Goal: Check status: Check status

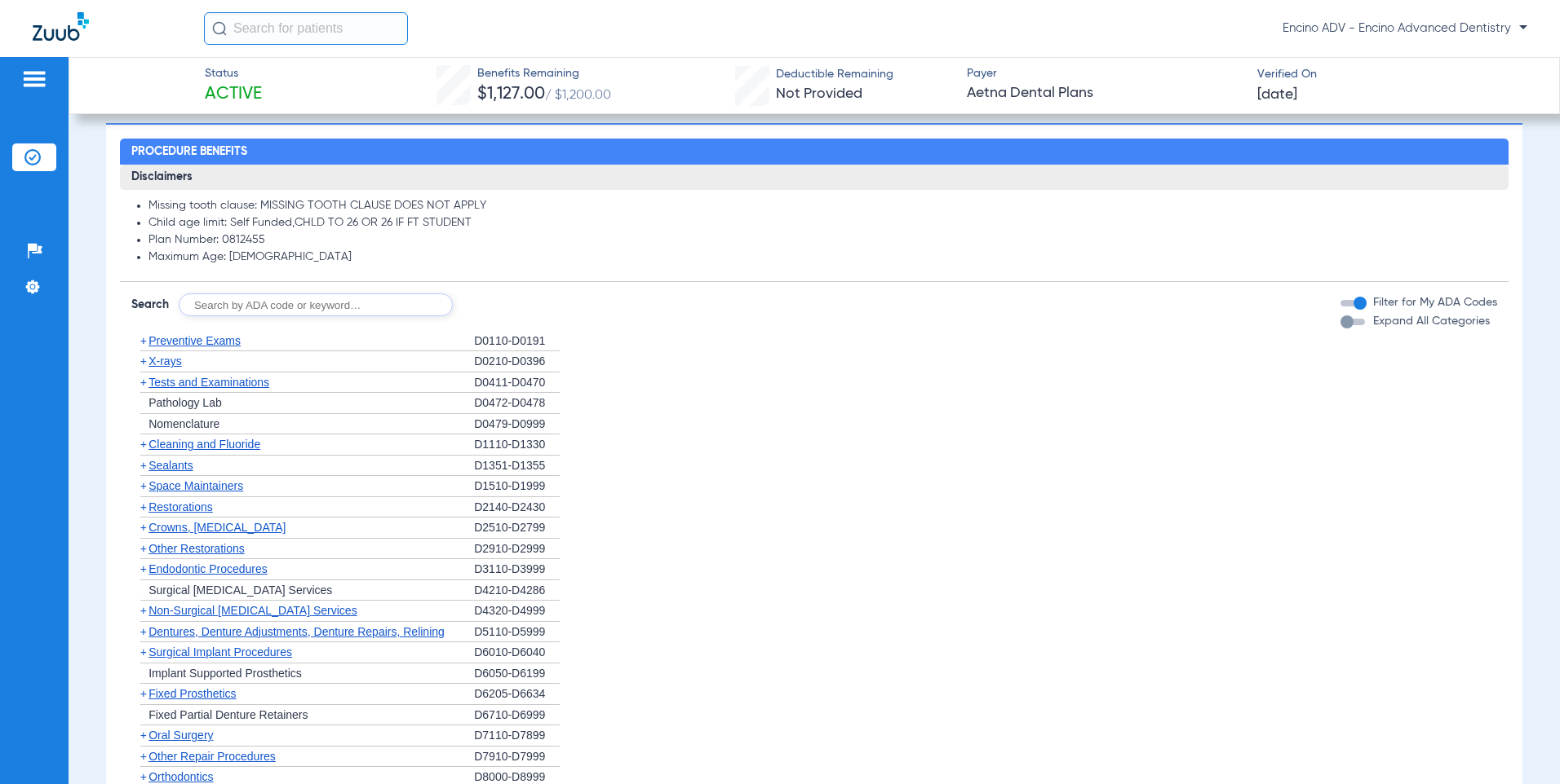
scroll to position [815, 0]
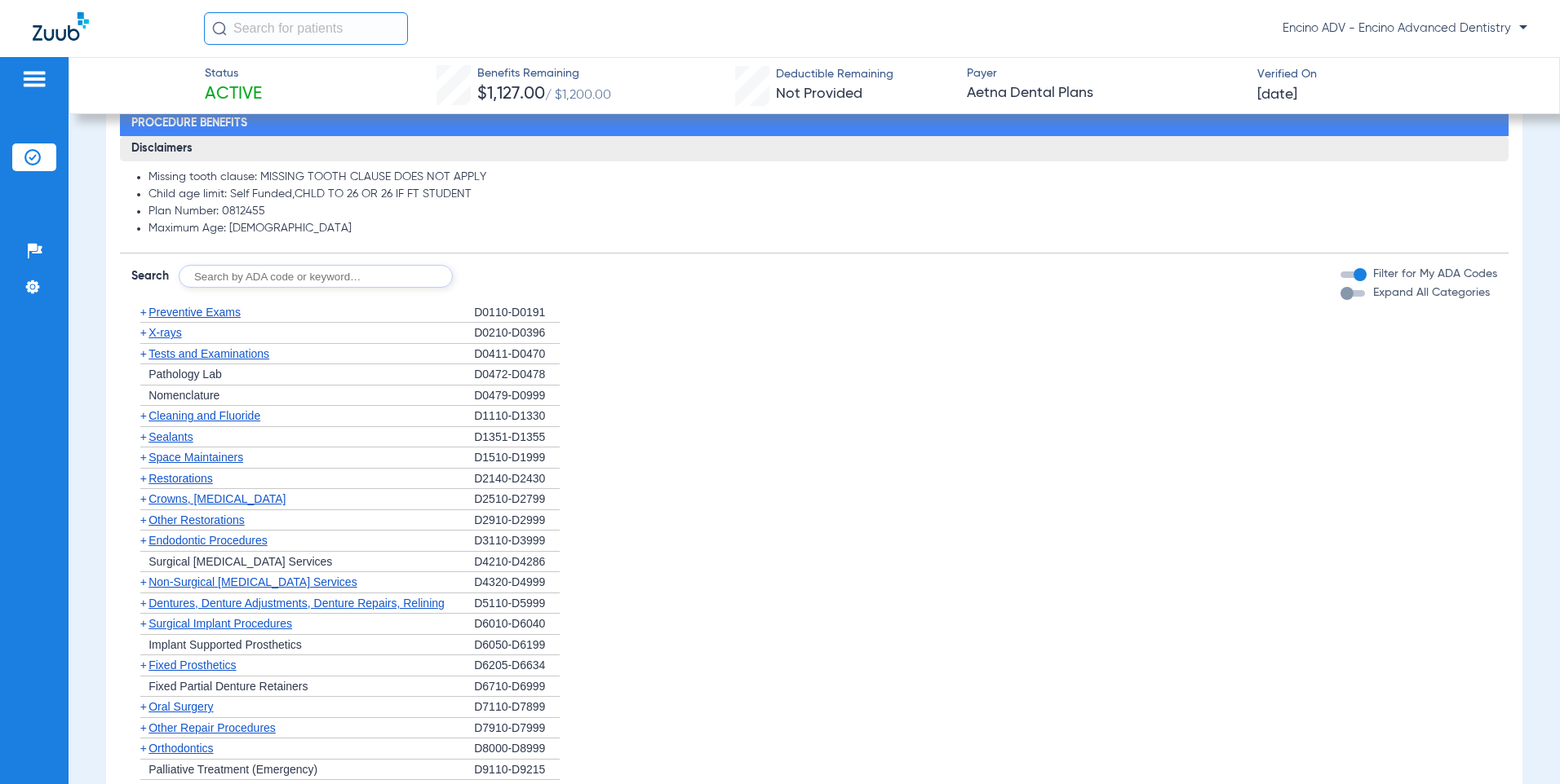
click at [198, 419] on span "Cleaning and Fluoride" at bounding box center [204, 416] width 112 height 13
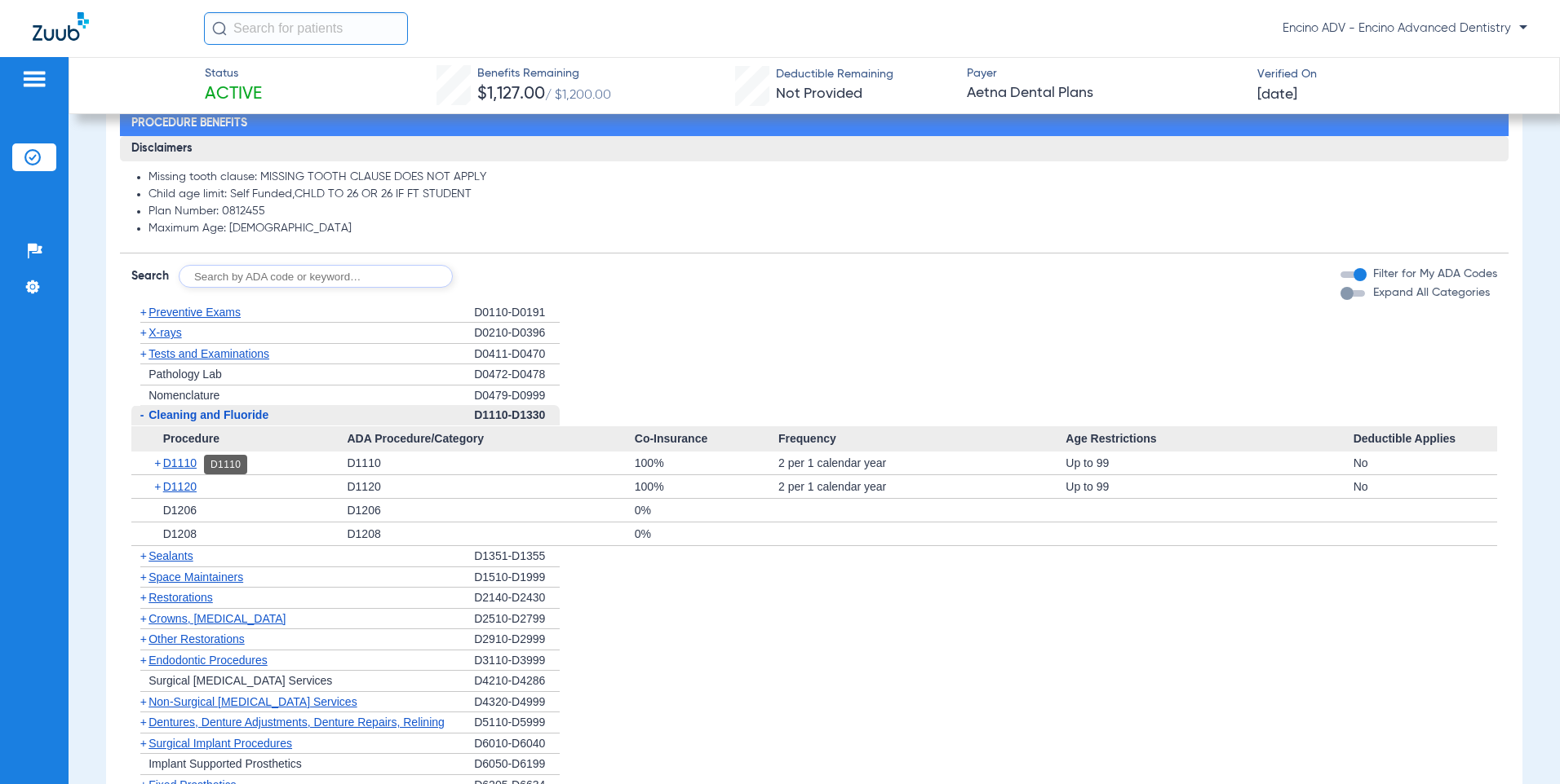
click at [187, 463] on span "D1110" at bounding box center [180, 463] width 33 height 13
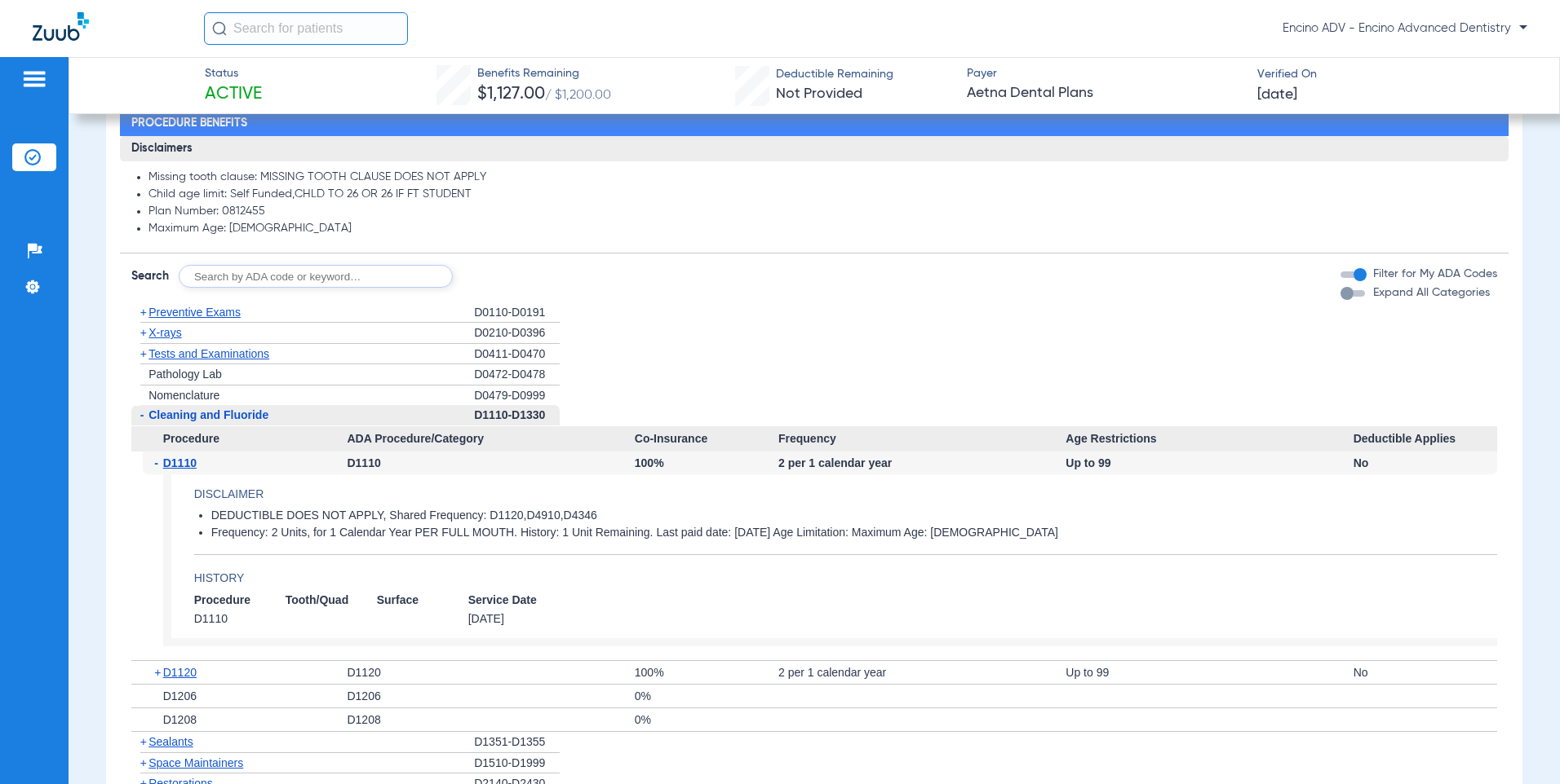
click at [187, 463] on span "D1110" at bounding box center [180, 463] width 33 height 13
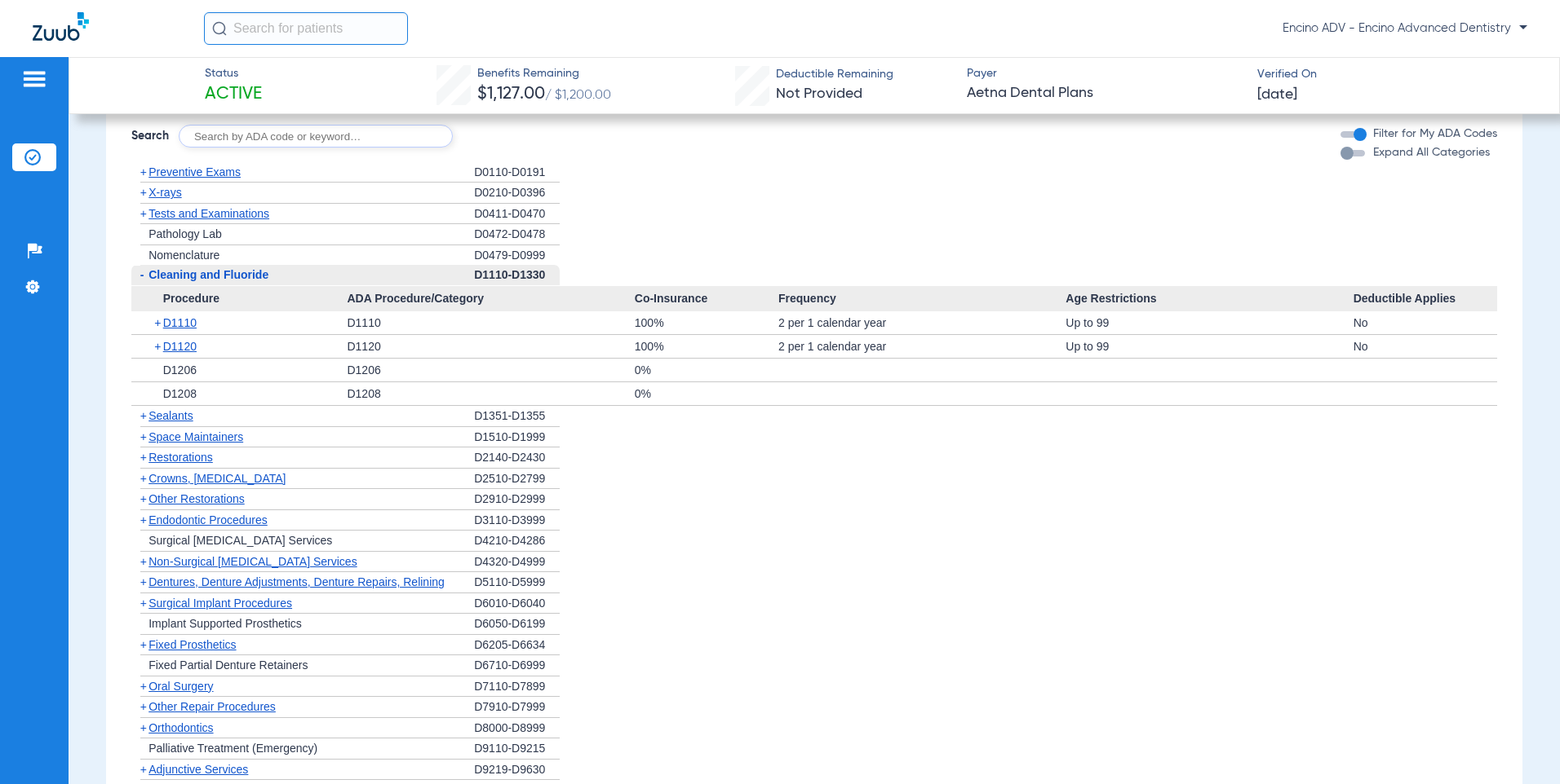
scroll to position [978, 0]
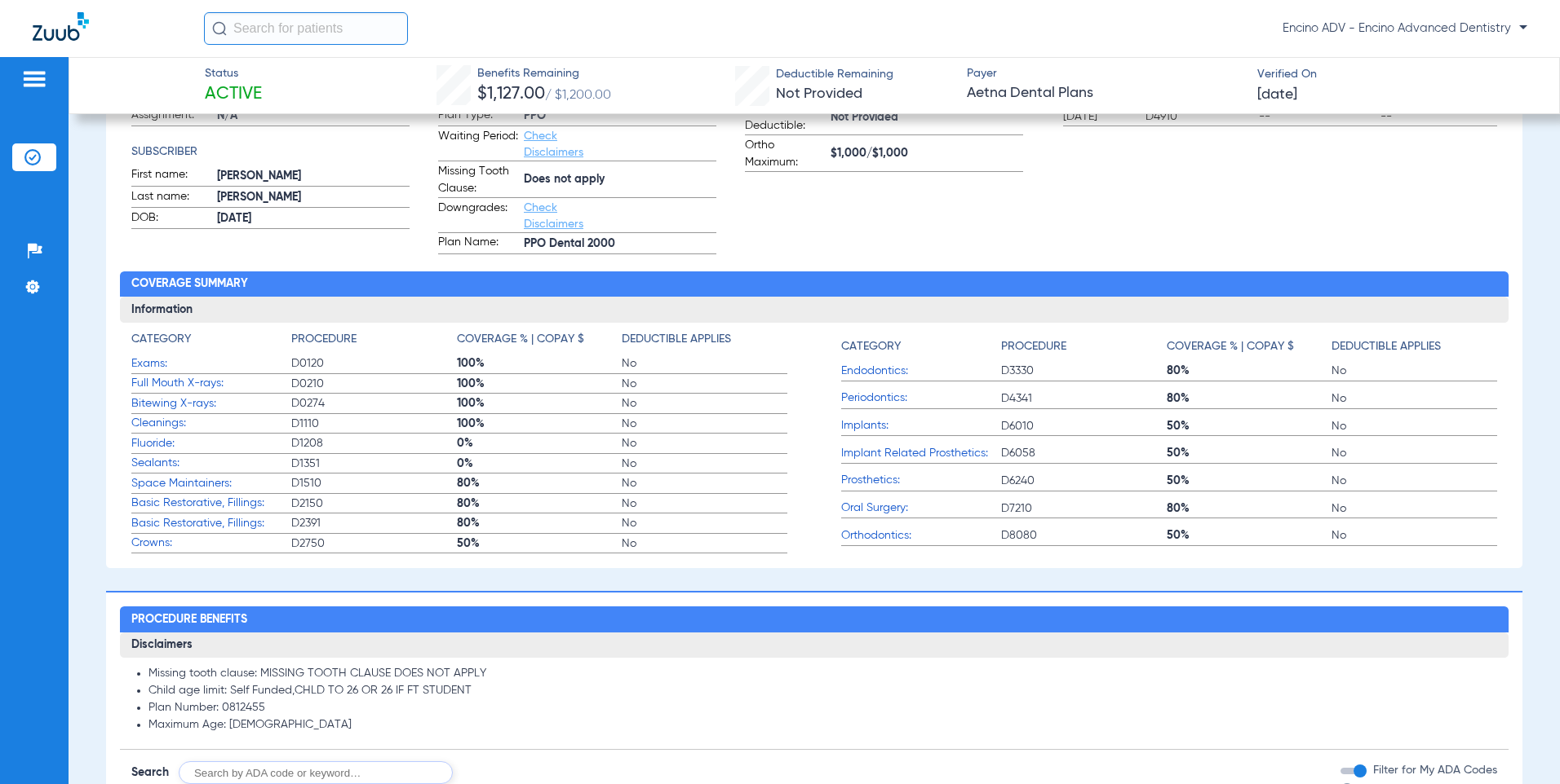
scroll to position [326, 0]
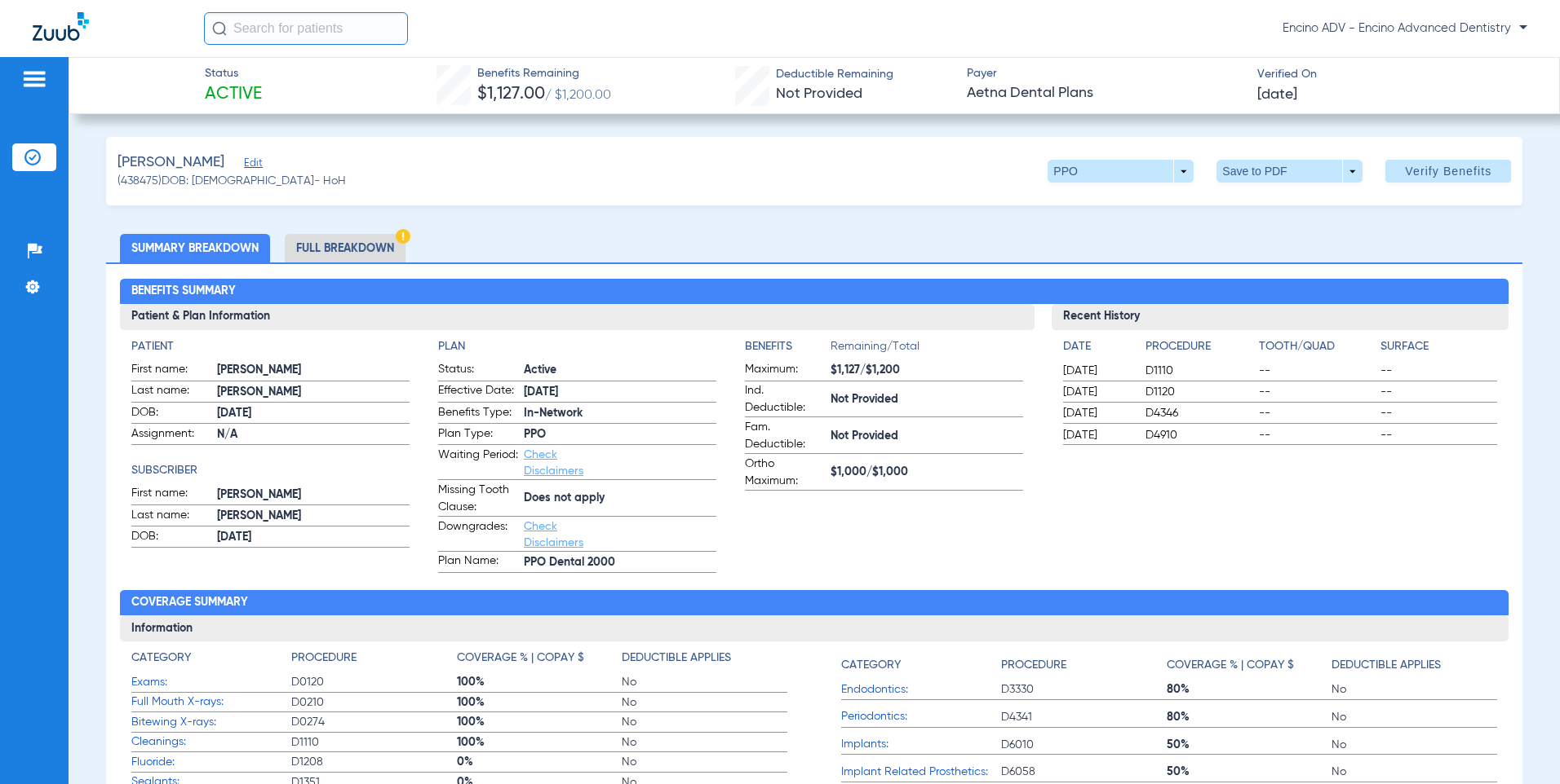
click at [342, 245] on li "Full Breakdown" at bounding box center [345, 248] width 121 height 29
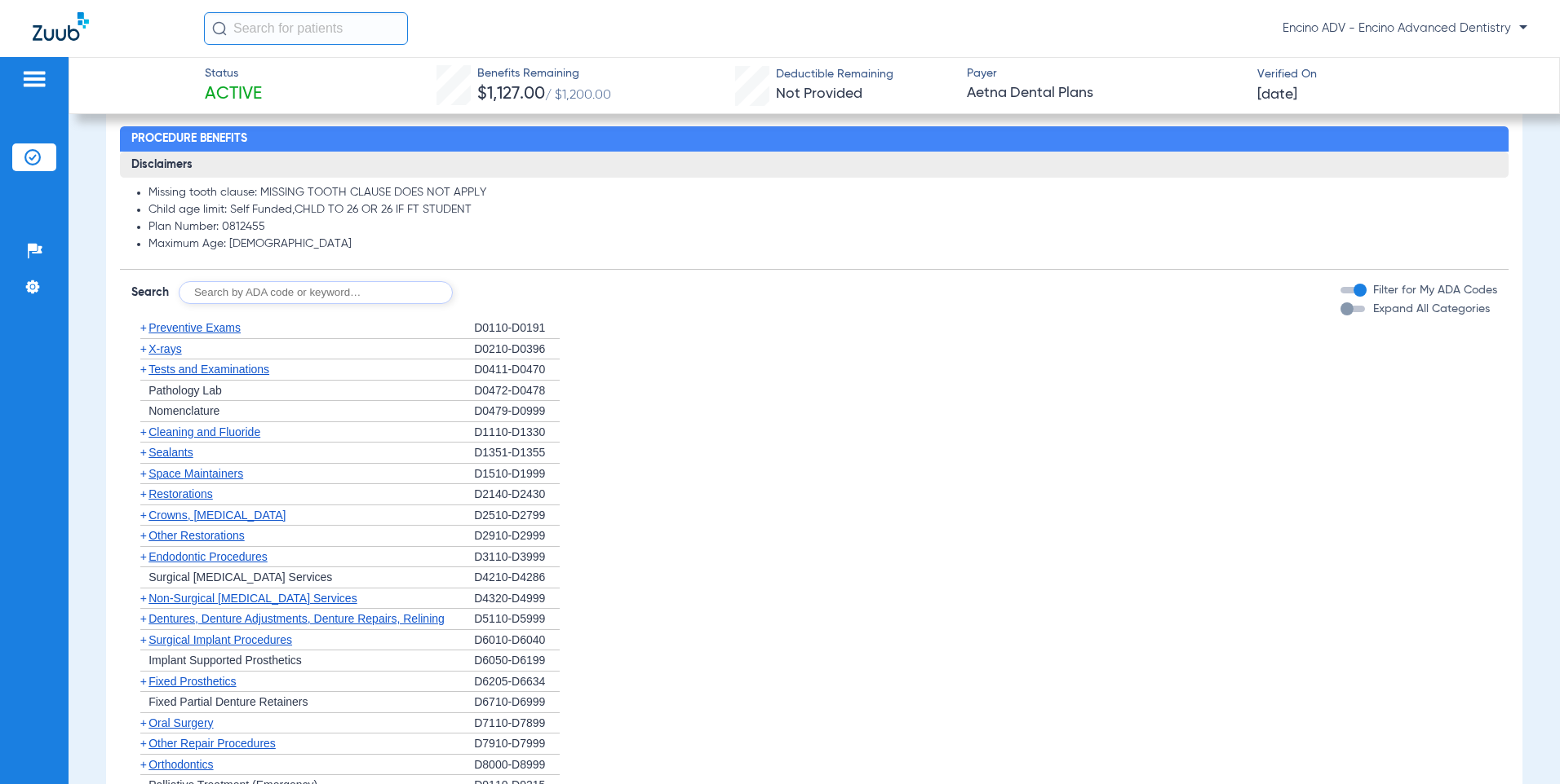
scroll to position [1141, 0]
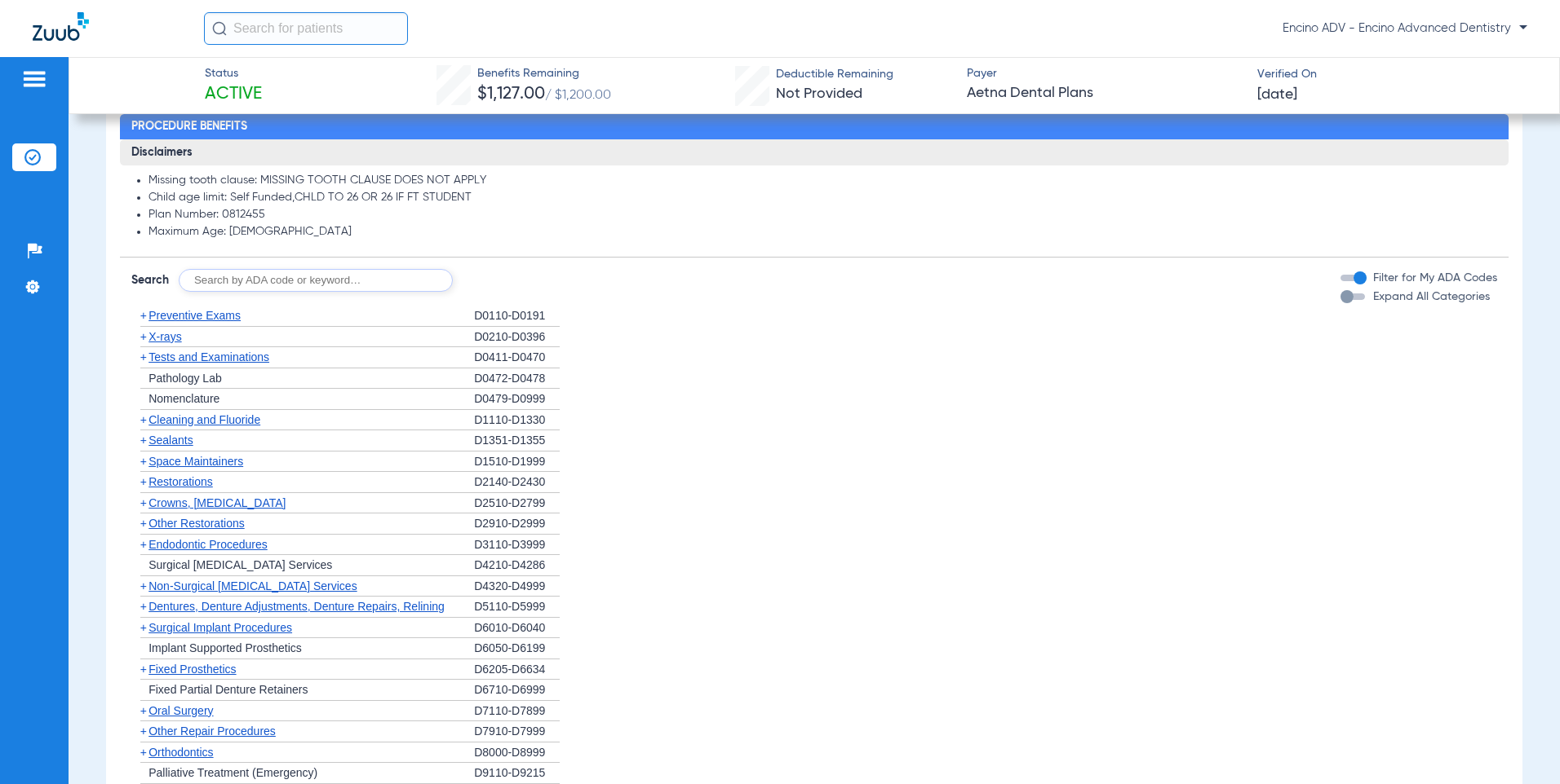
click at [181, 423] on span "Cleaning and Fluoride" at bounding box center [204, 420] width 112 height 13
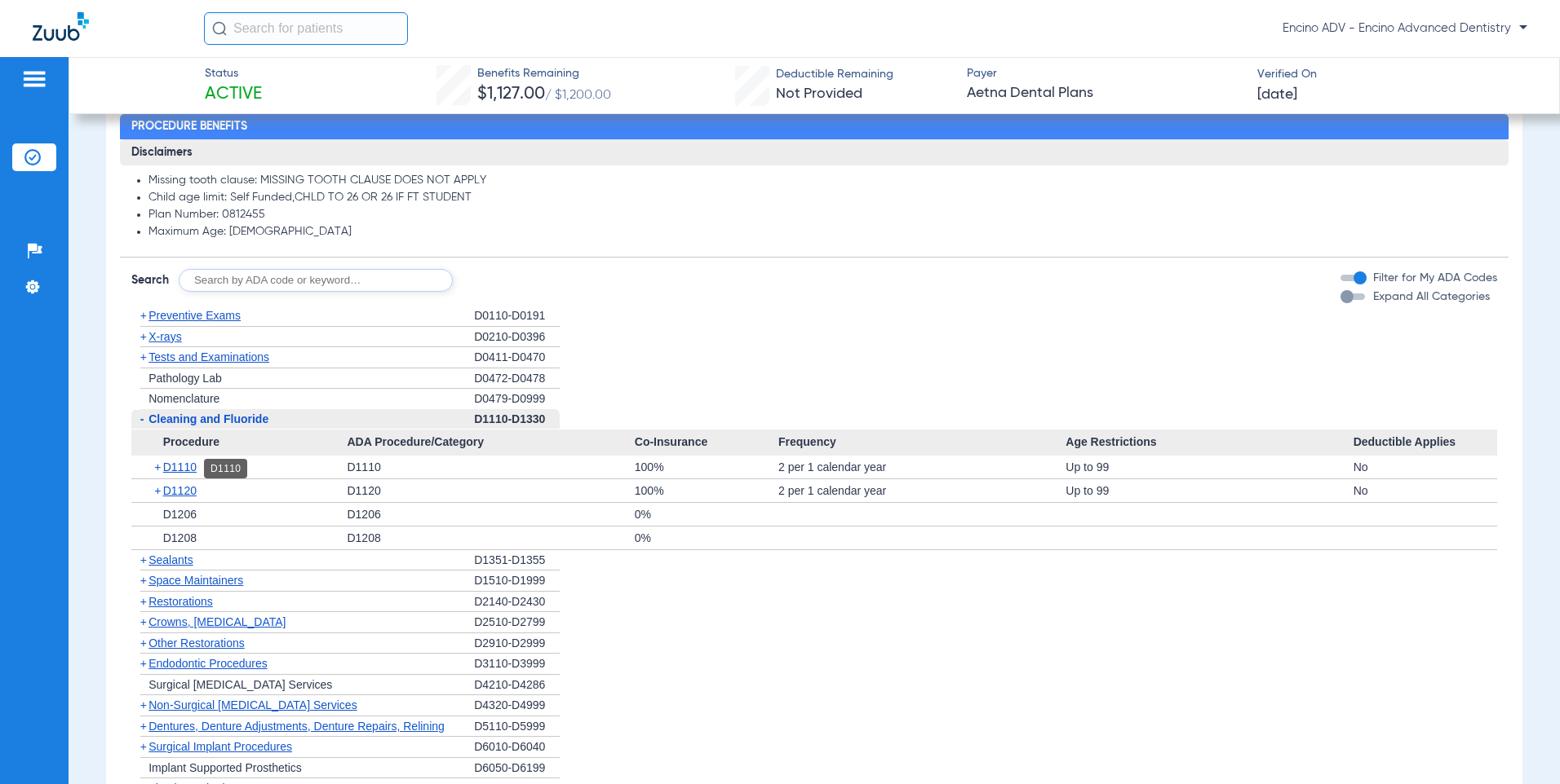
click at [181, 464] on span "D1110" at bounding box center [180, 467] width 33 height 13
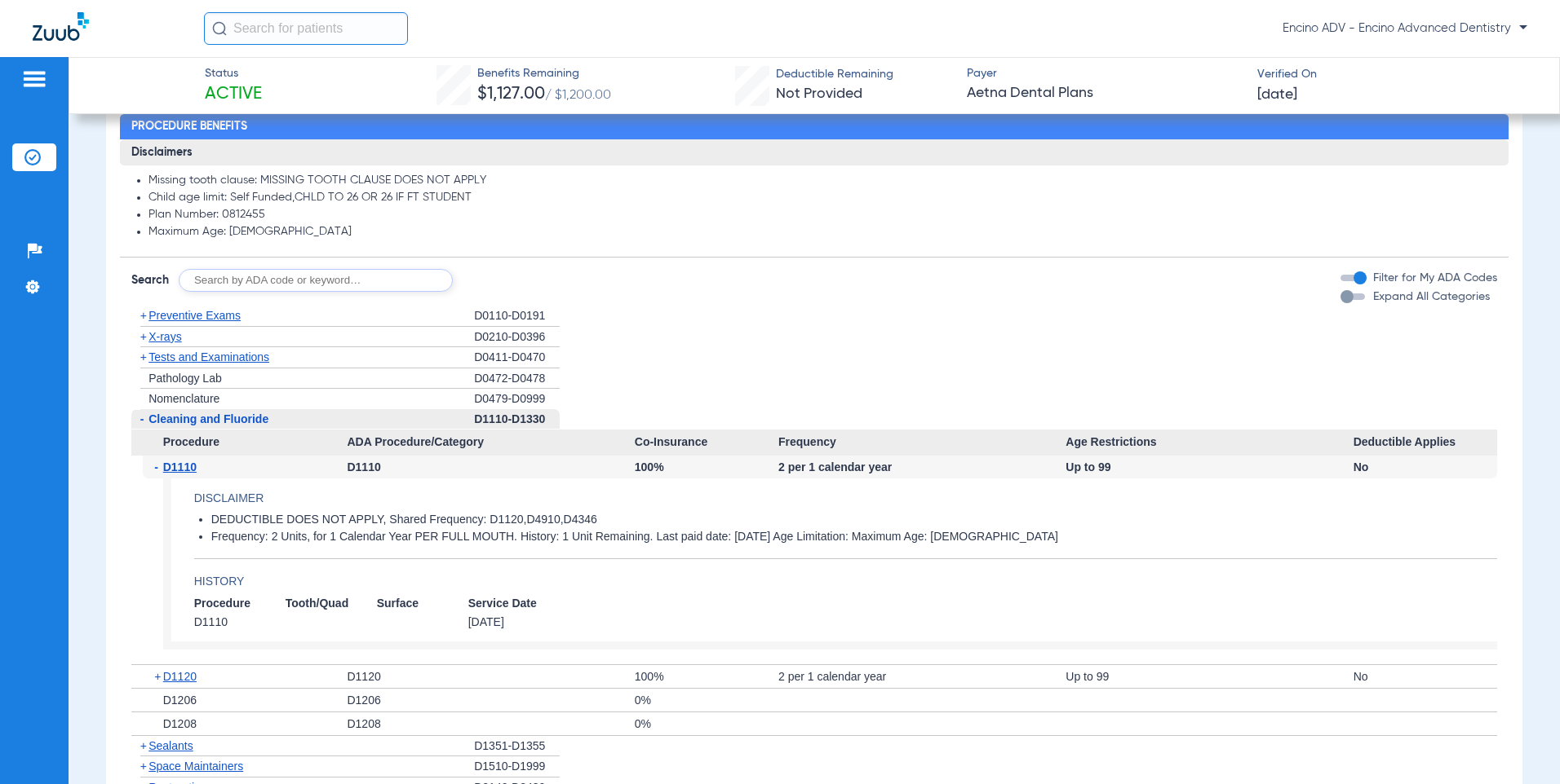
click at [181, 464] on span "D1110" at bounding box center [180, 467] width 33 height 13
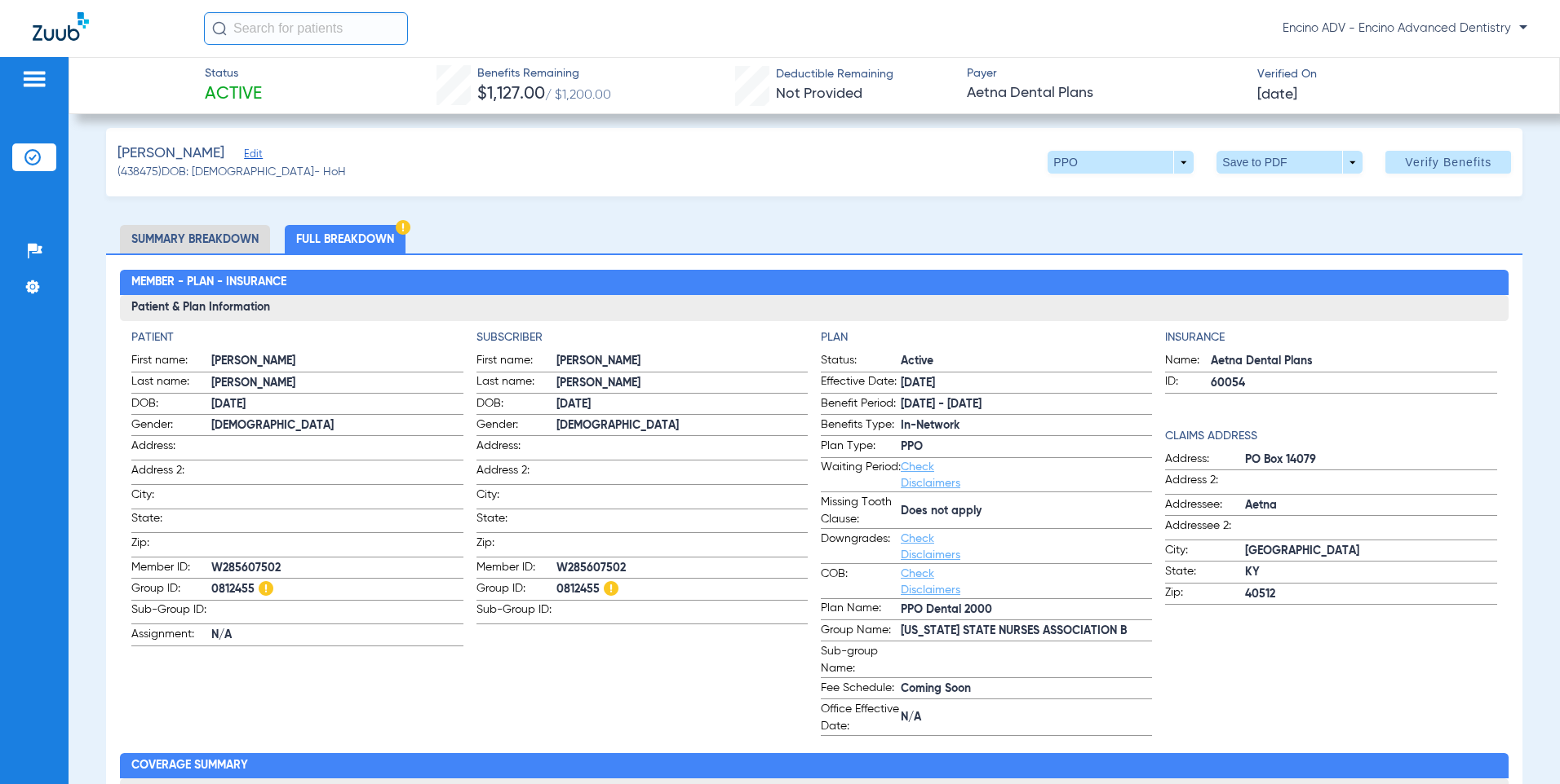
scroll to position [0, 0]
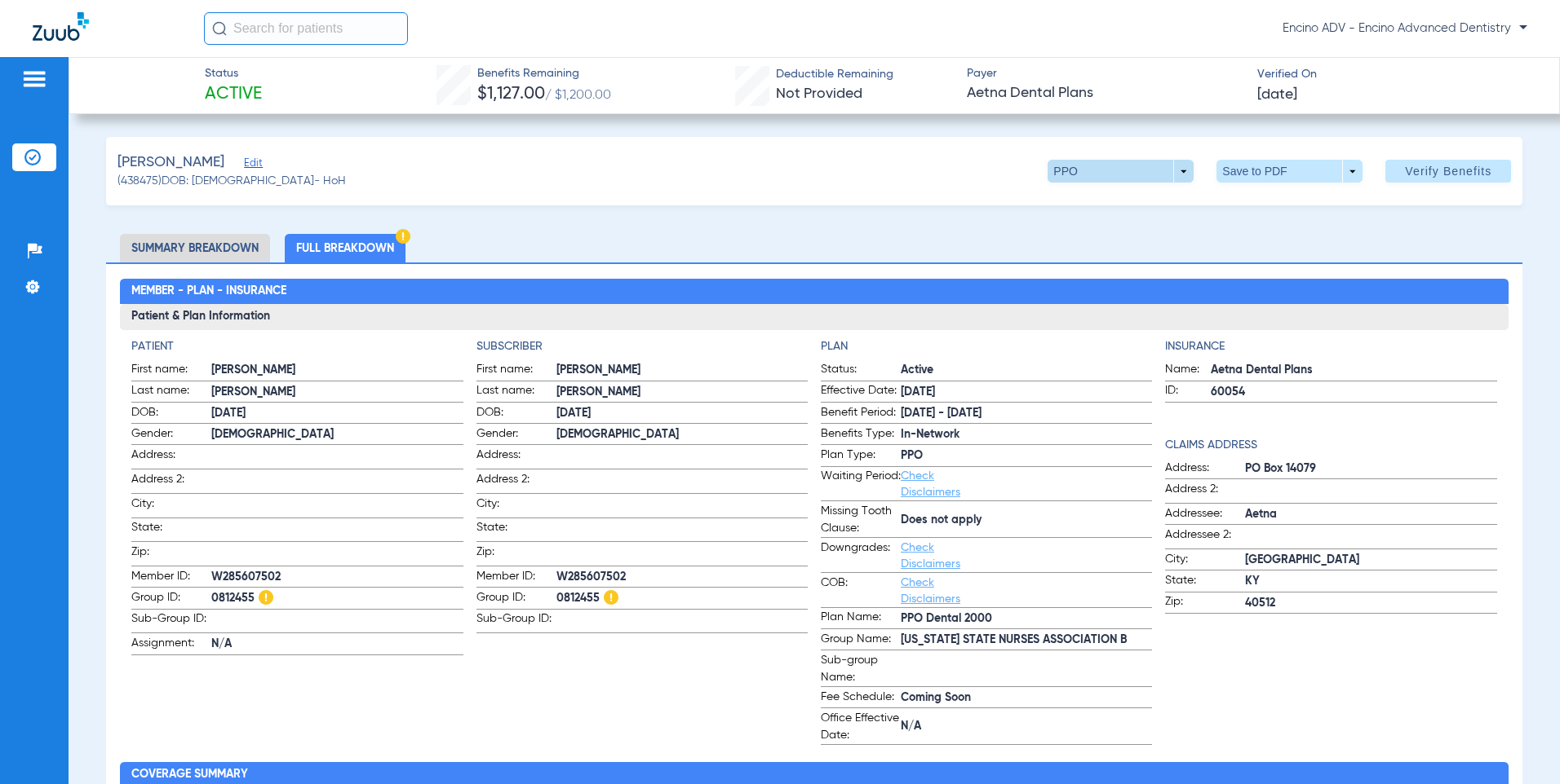
click at [1171, 175] on span at bounding box center [1120, 171] width 146 height 23
click at [1065, 234] on span "Out of Network" at bounding box center [1087, 237] width 76 height 11
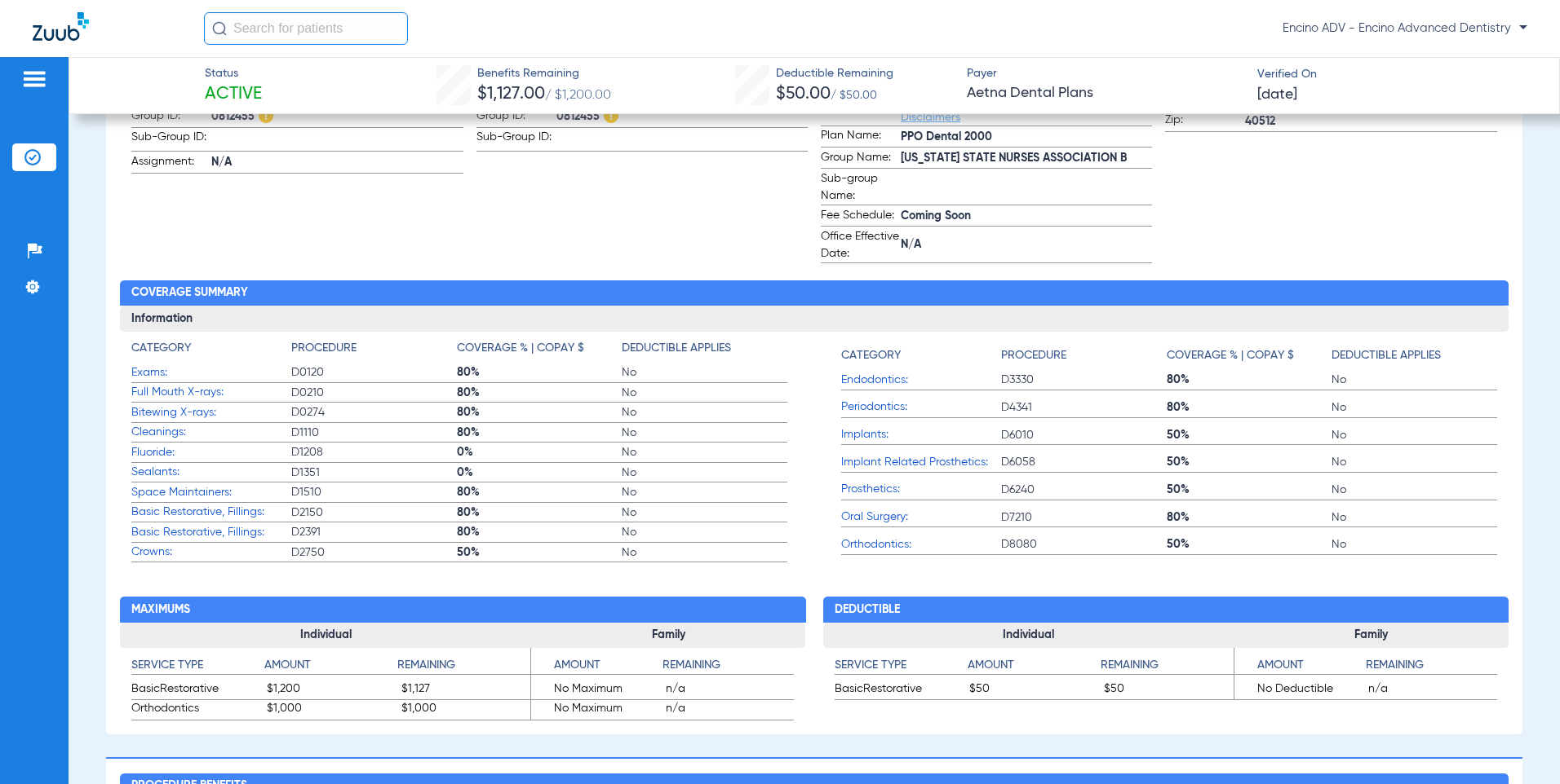
scroll to position [489, 0]
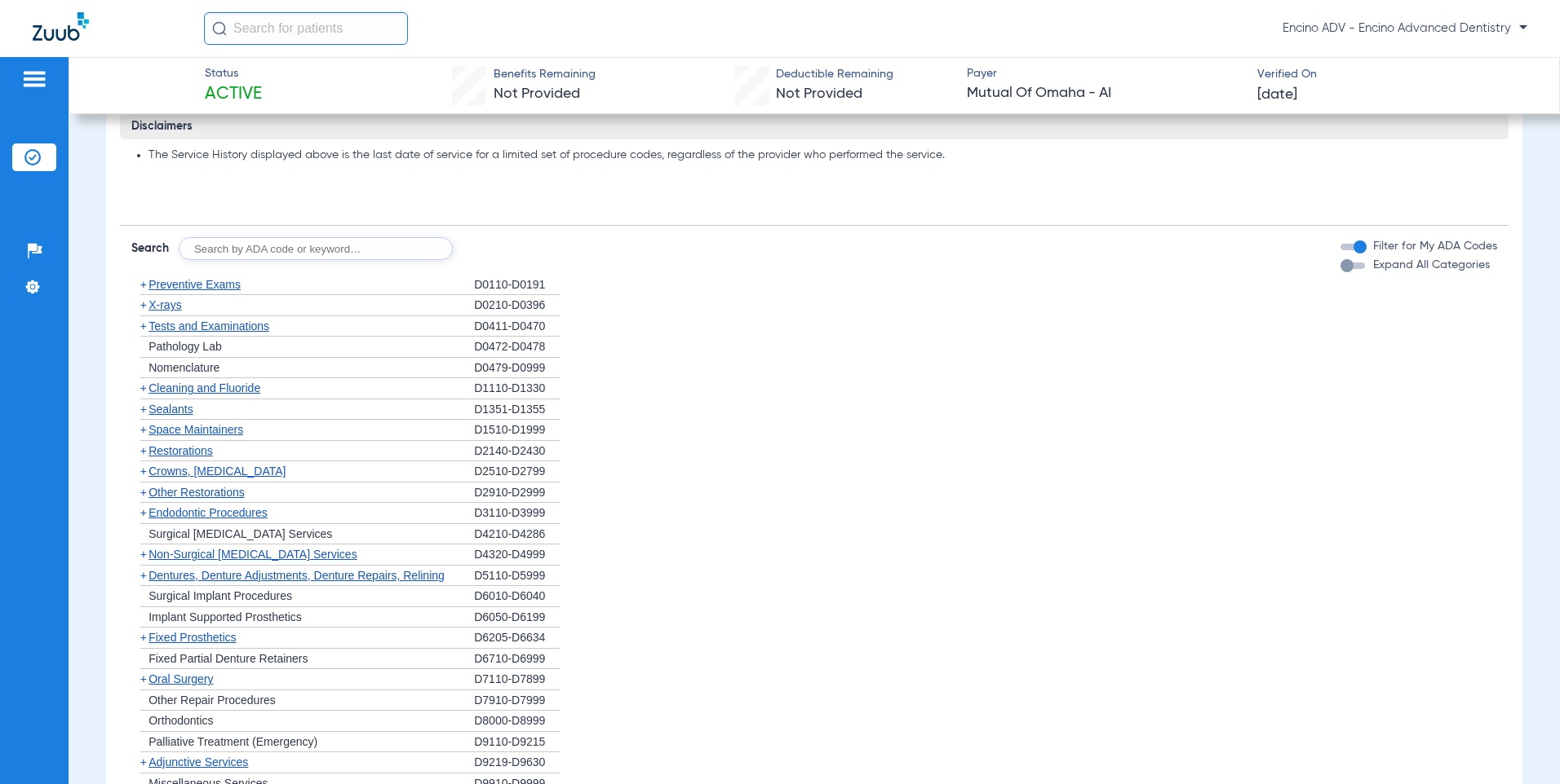
scroll to position [897, 0]
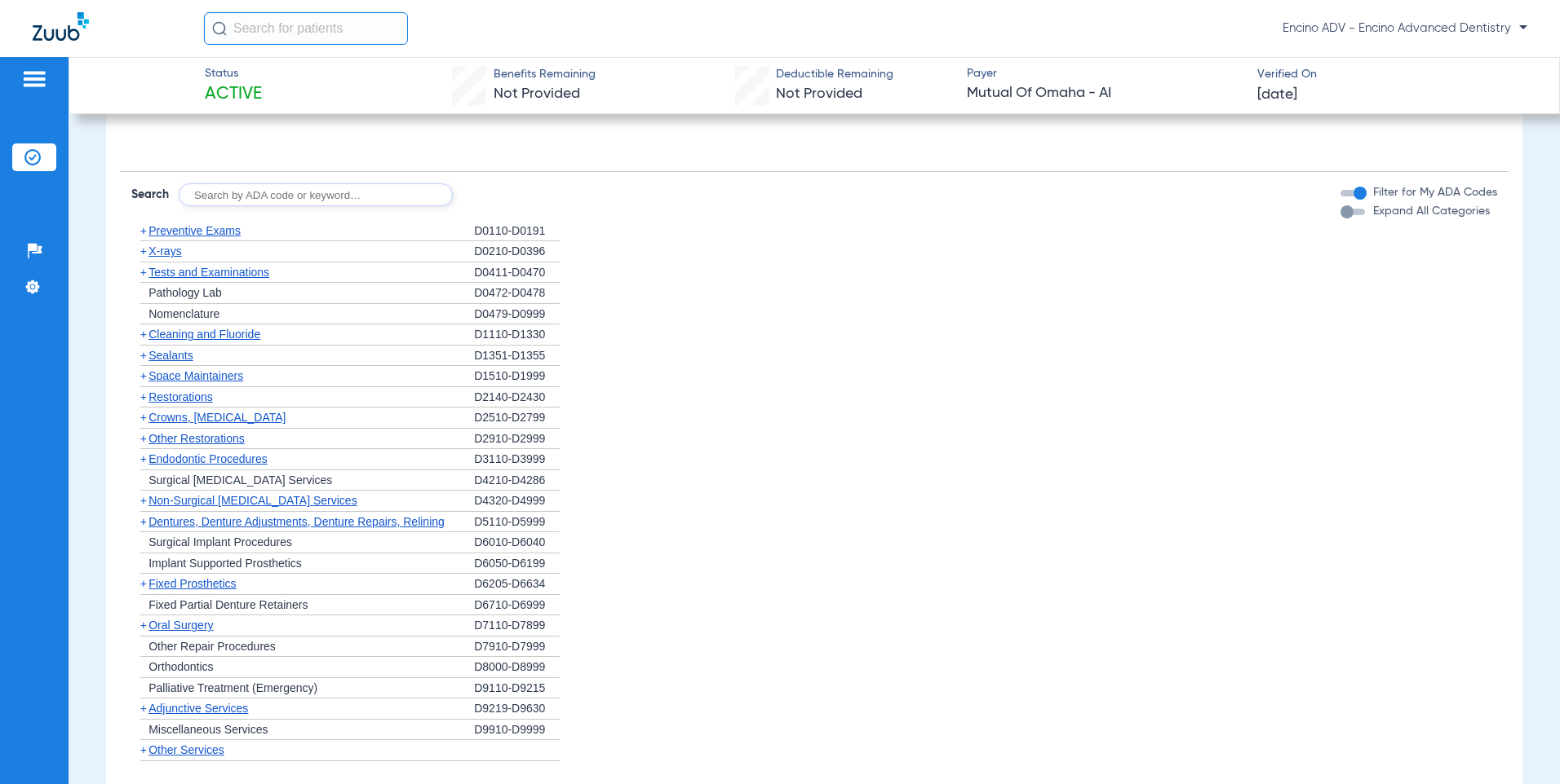
click at [188, 334] on span "Cleaning and Fluoride" at bounding box center [204, 334] width 112 height 13
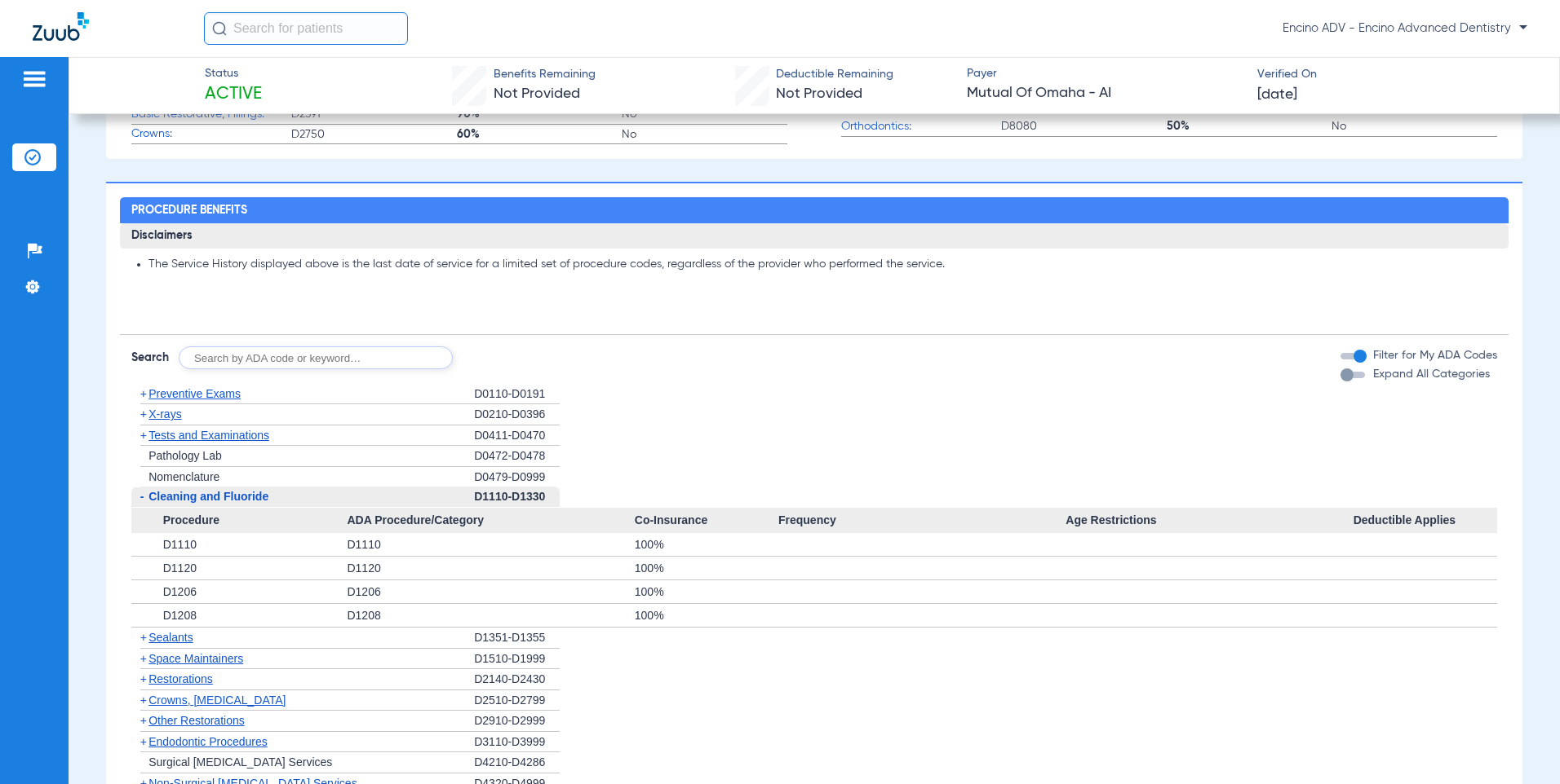
scroll to position [0, 0]
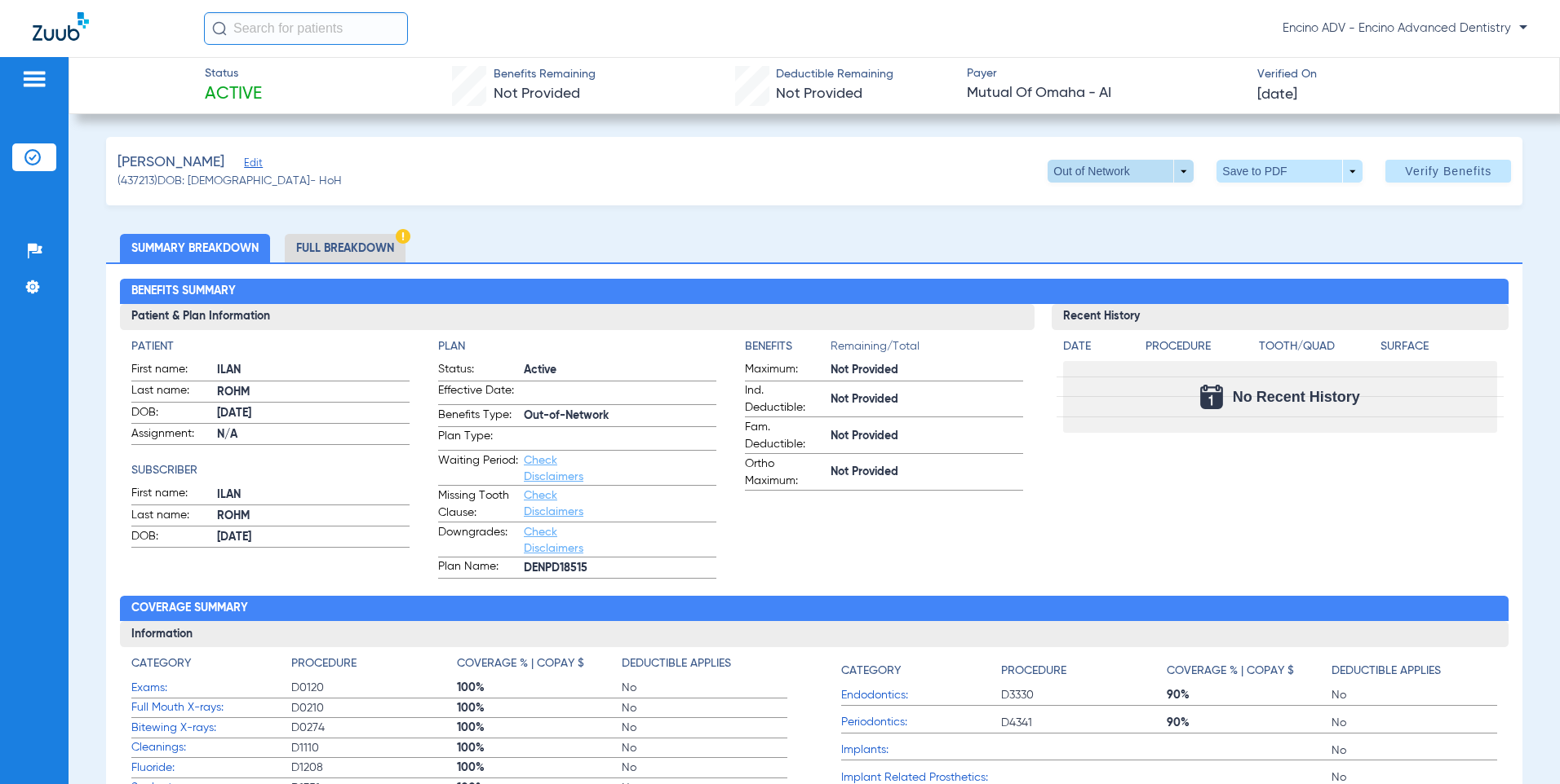
click at [1174, 173] on span at bounding box center [1120, 171] width 146 height 23
click at [1096, 240] on span "Out of Network" at bounding box center [1087, 237] width 76 height 11
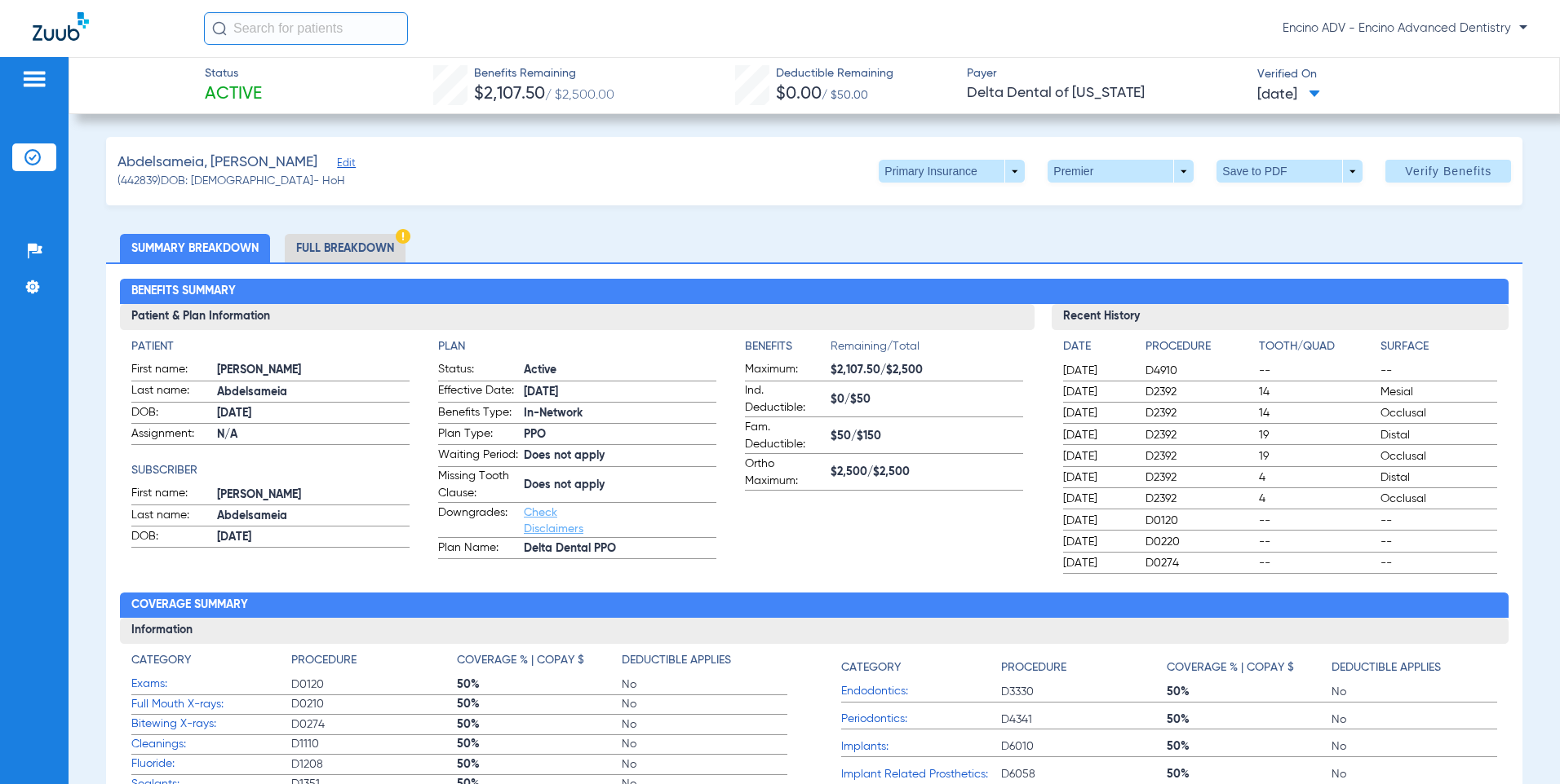
click at [329, 252] on li "Full Breakdown" at bounding box center [345, 248] width 121 height 29
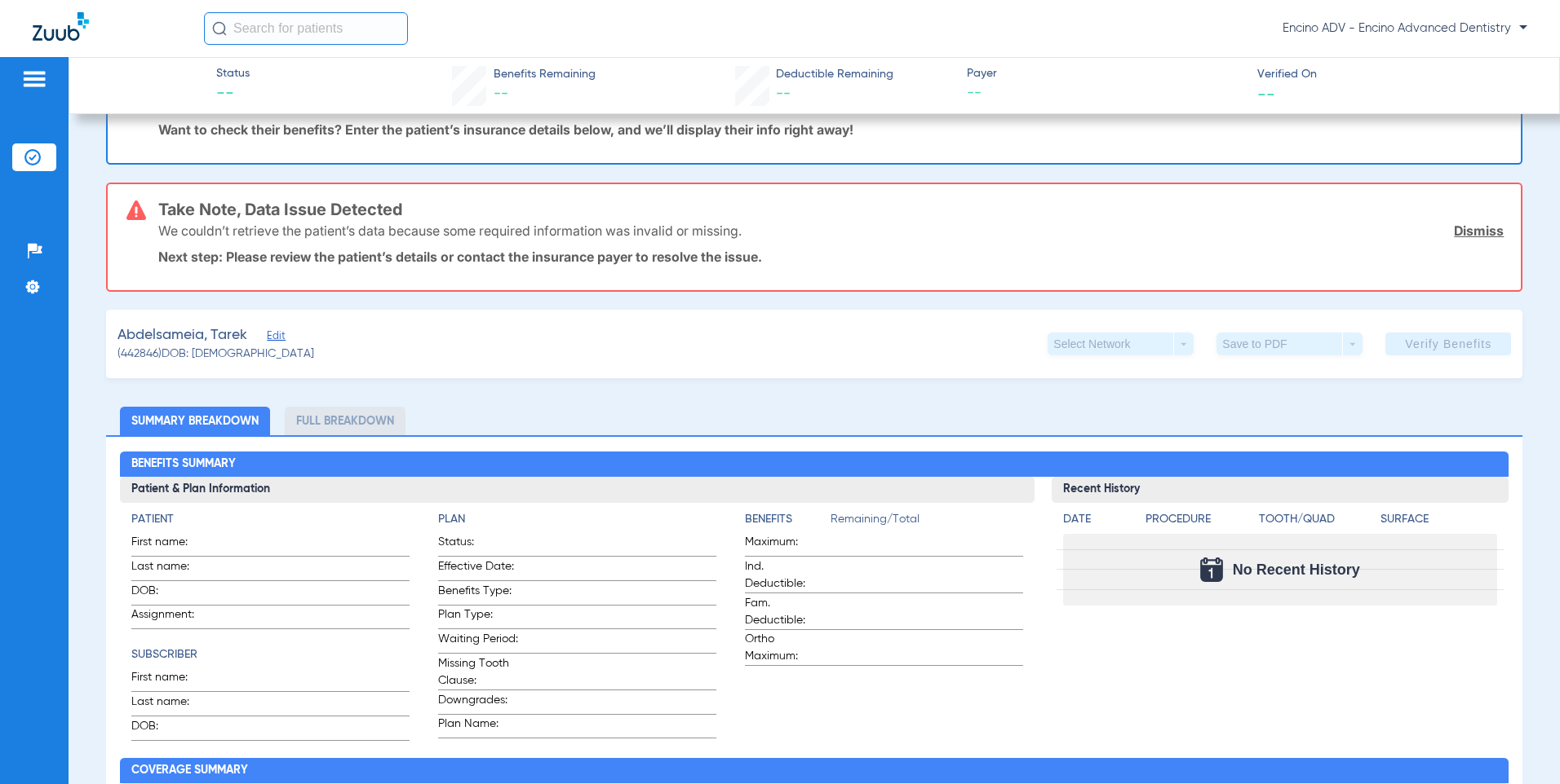
scroll to position [245, 0]
